Goal: Transaction & Acquisition: Purchase product/service

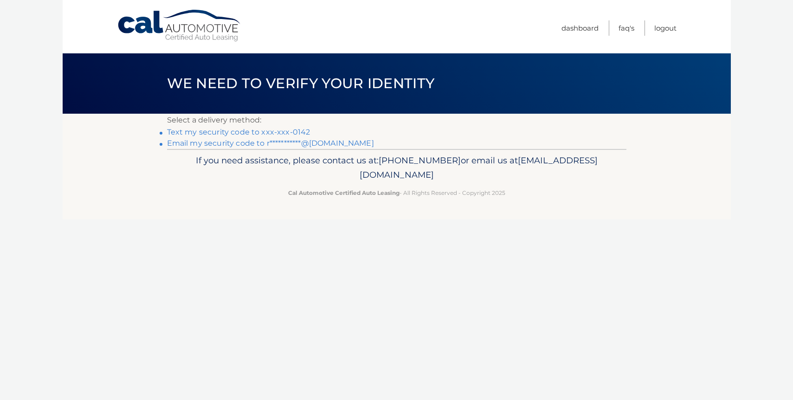
click at [303, 130] on link "Text my security code to xxx-xxx-0142" at bounding box center [238, 132] width 143 height 9
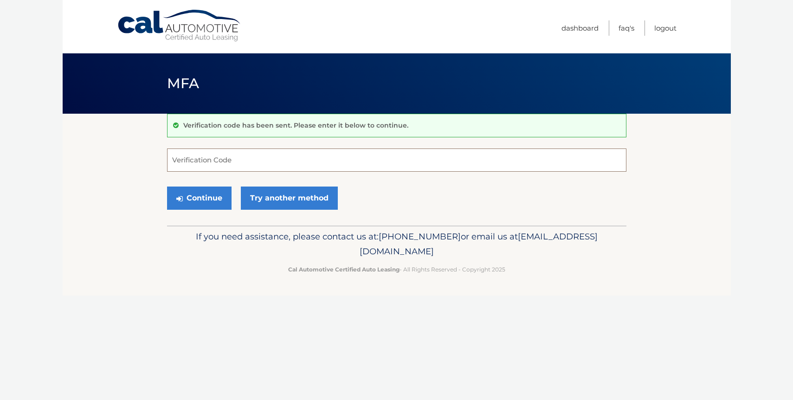
click at [259, 164] on input "Verification Code" at bounding box center [396, 160] width 459 height 23
type input "968414"
click at [203, 200] on button "Continue" at bounding box center [199, 198] width 65 height 23
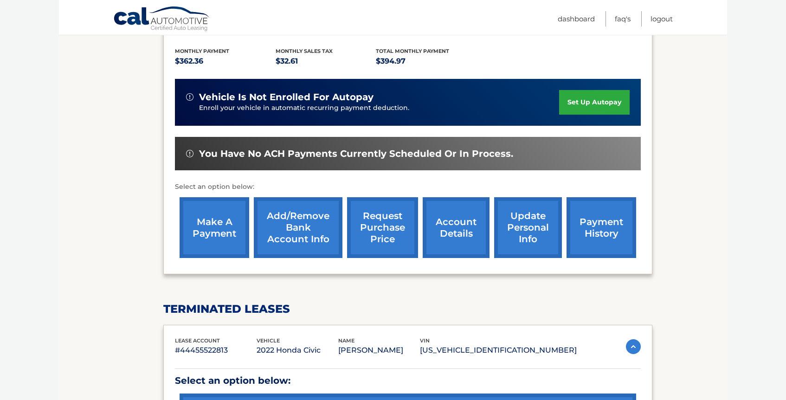
scroll to position [303, 0]
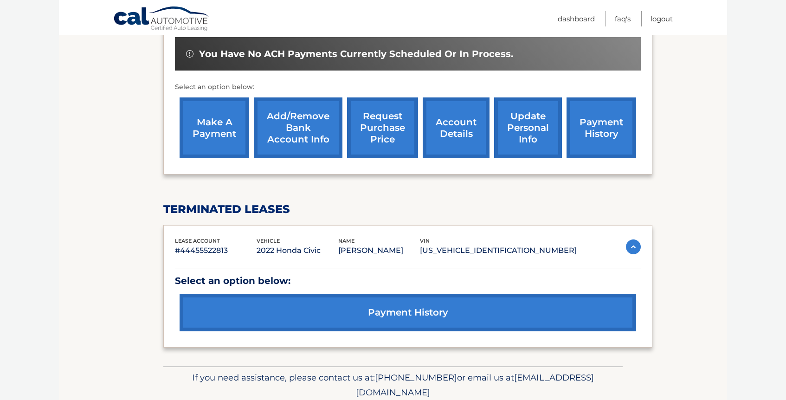
click at [312, 300] on link "payment history" at bounding box center [408, 313] width 457 height 38
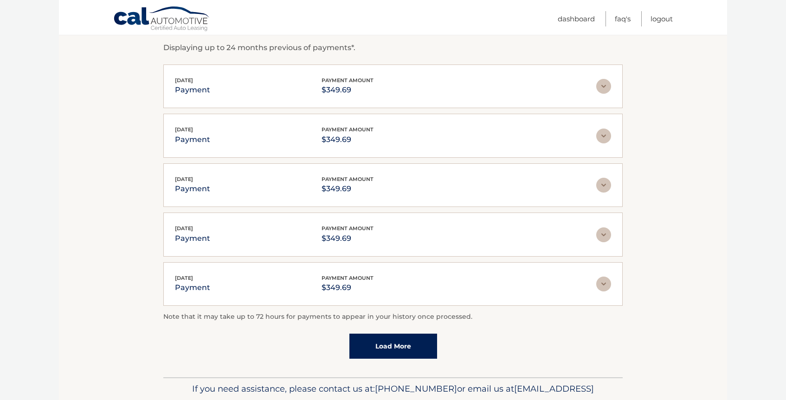
scroll to position [208, 0]
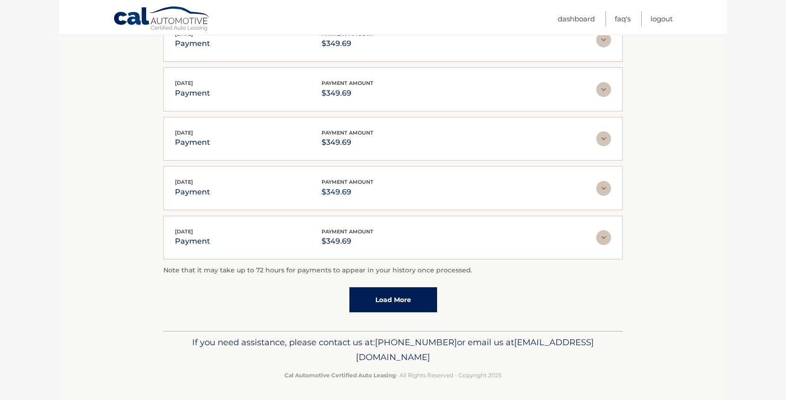
click at [382, 298] on link "Load More" at bounding box center [393, 299] width 88 height 25
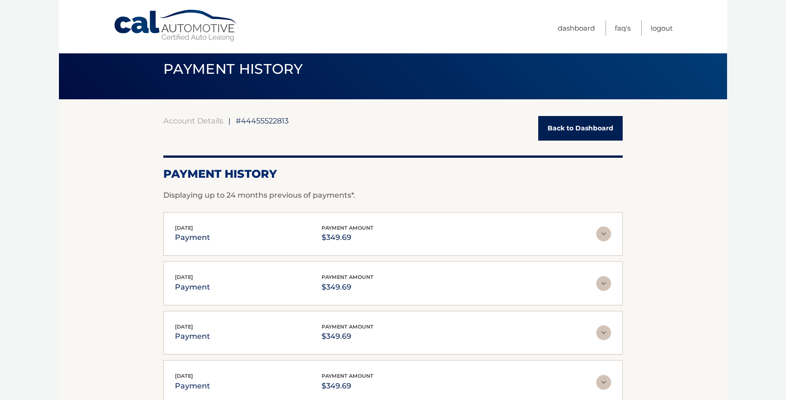
scroll to position [0, 0]
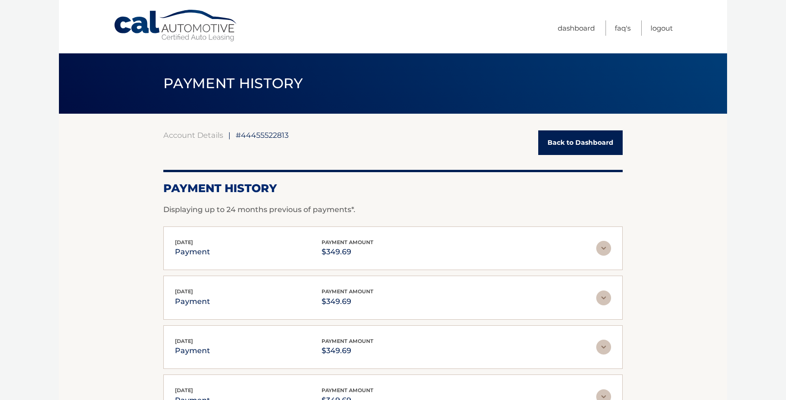
click at [563, 147] on link "Back to Dashboard" at bounding box center [580, 142] width 84 height 25
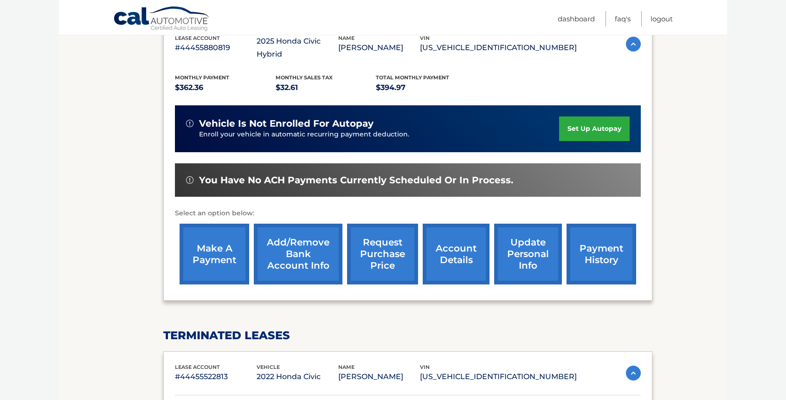
scroll to position [141, 0]
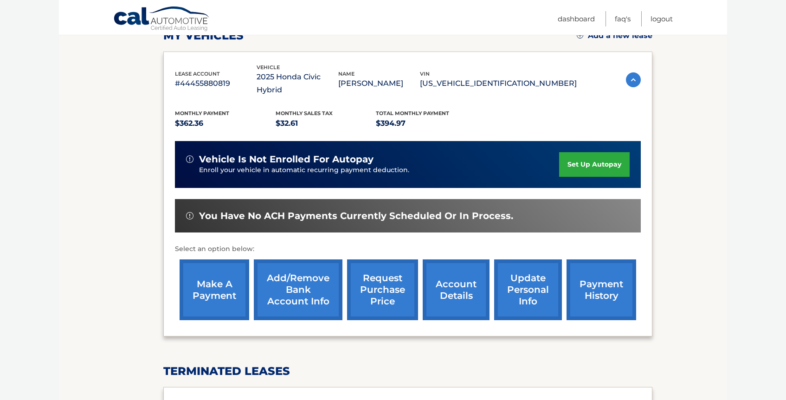
click at [593, 261] on link "payment history" at bounding box center [602, 289] width 70 height 61
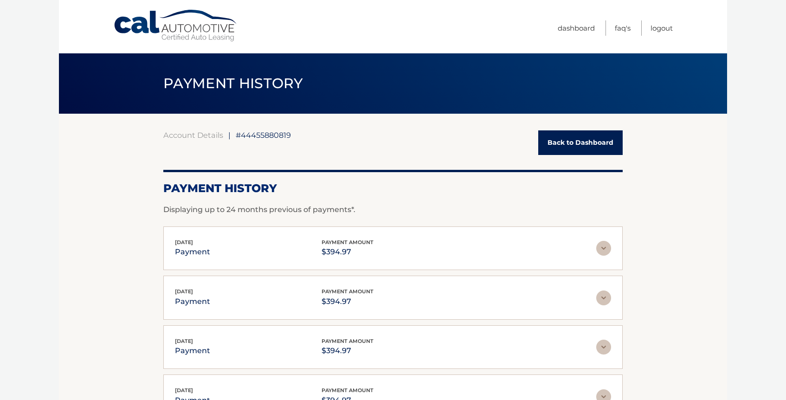
click at [566, 141] on link "Back to Dashboard" at bounding box center [580, 142] width 84 height 25
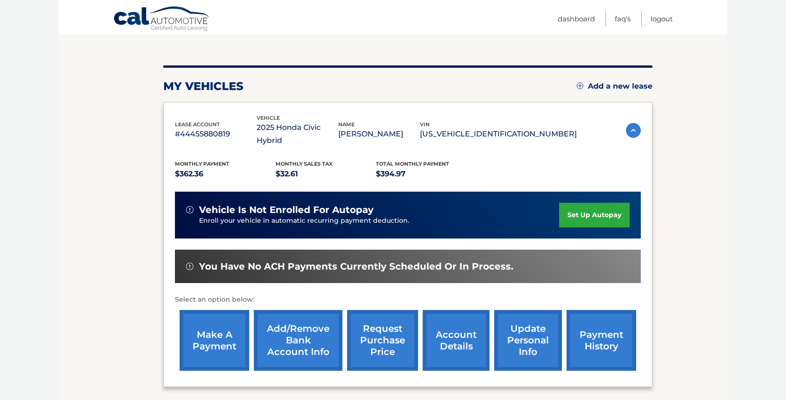
scroll to position [99, 0]
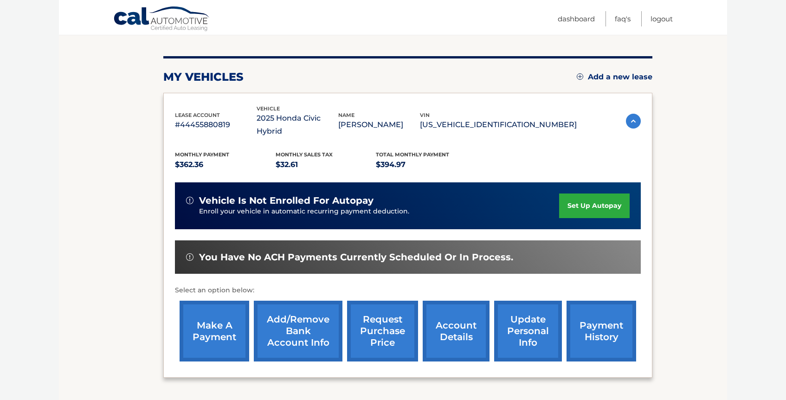
click at [220, 317] on link "make a payment" at bounding box center [215, 331] width 70 height 61
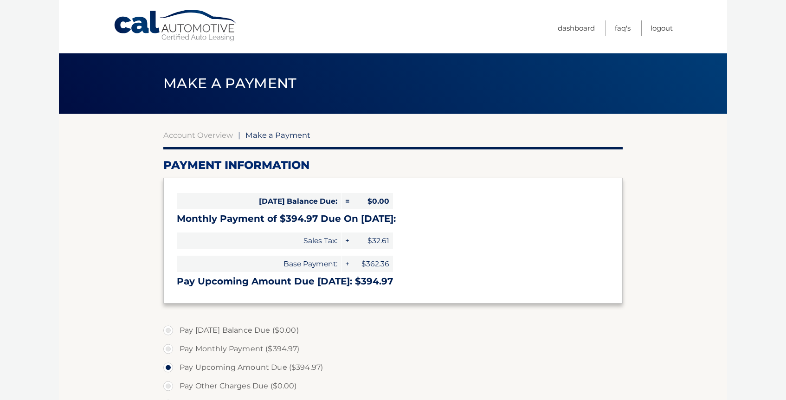
select select "NzU0NjVkZDUtNTYxZS00NTVlLWFhN2ItMWM0YzBkMjZhZDMz"
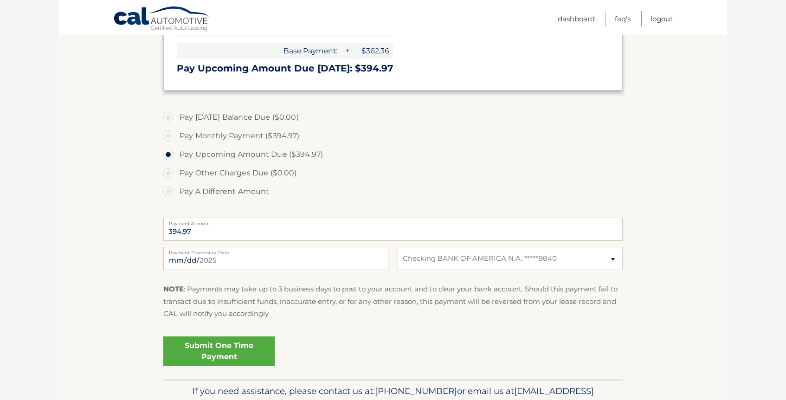
scroll to position [176, 0]
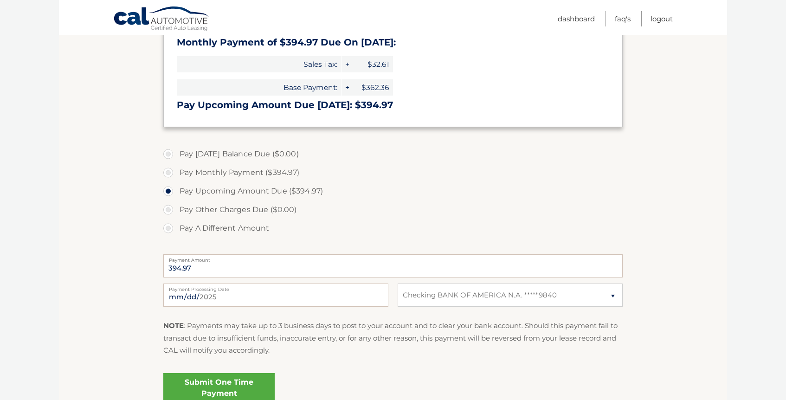
click at [201, 291] on label "Payment Processing Date" at bounding box center [275, 287] width 225 height 7
click at [201, 291] on input "2025-09-18" at bounding box center [275, 295] width 225 height 23
click at [188, 299] on input "2025-09-18" at bounding box center [275, 295] width 225 height 23
type input "2025-09-19"
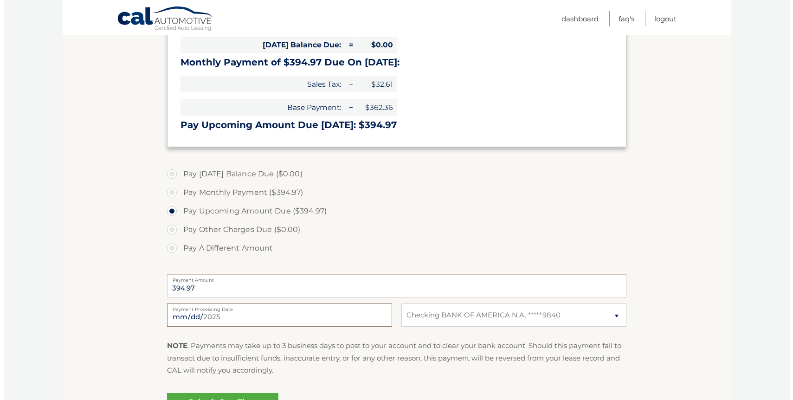
scroll to position [183, 0]
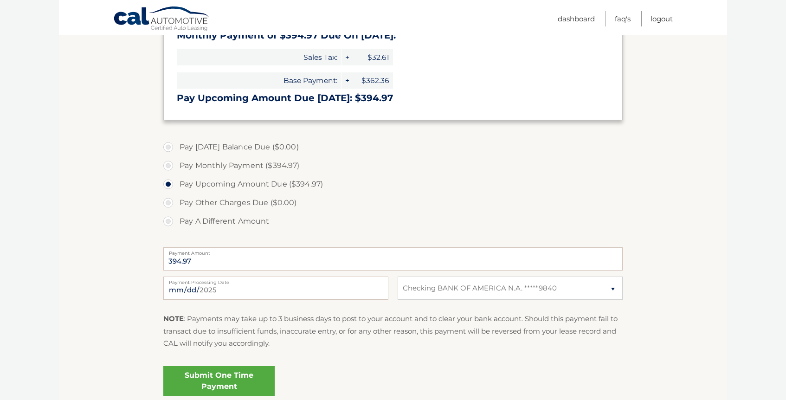
click at [259, 381] on link "Submit One Time Payment" at bounding box center [218, 381] width 111 height 30
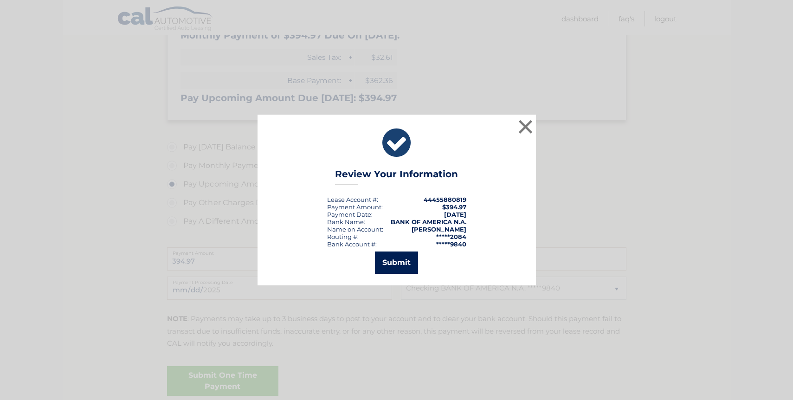
click at [398, 261] on button "Submit" at bounding box center [396, 263] width 43 height 22
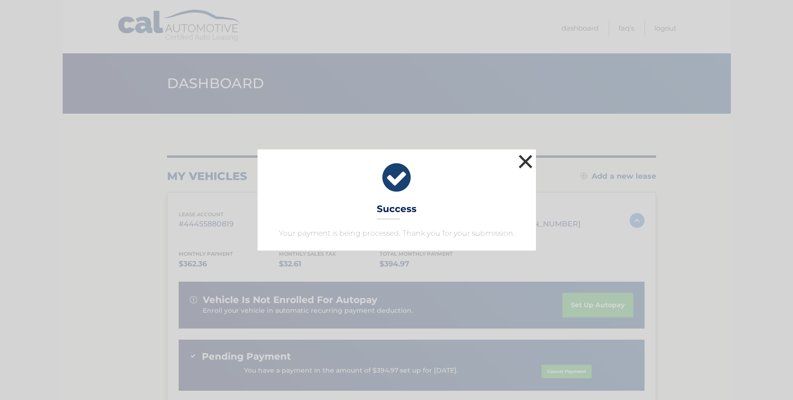
click at [530, 157] on button "×" at bounding box center [526, 161] width 19 height 19
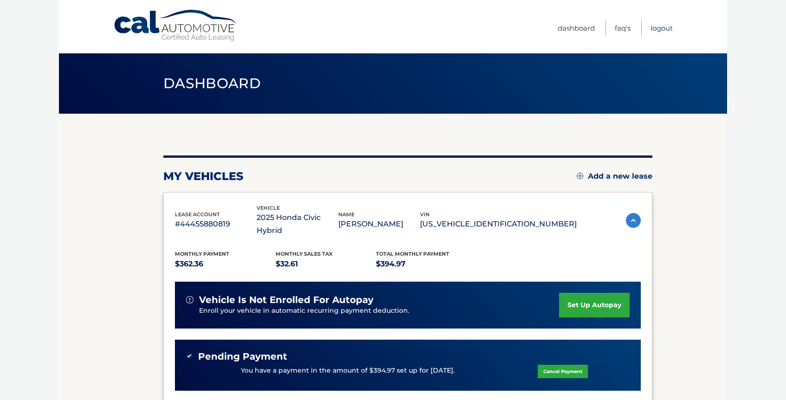
click at [659, 32] on link "Logout" at bounding box center [662, 27] width 22 height 15
